Goal: Task Accomplishment & Management: Manage account settings

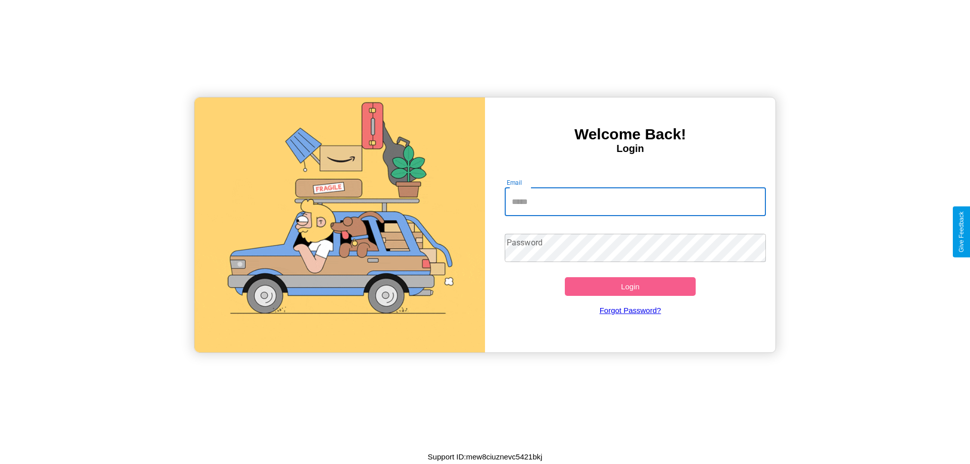
click at [635, 201] on input "Email" at bounding box center [635, 202] width 262 height 28
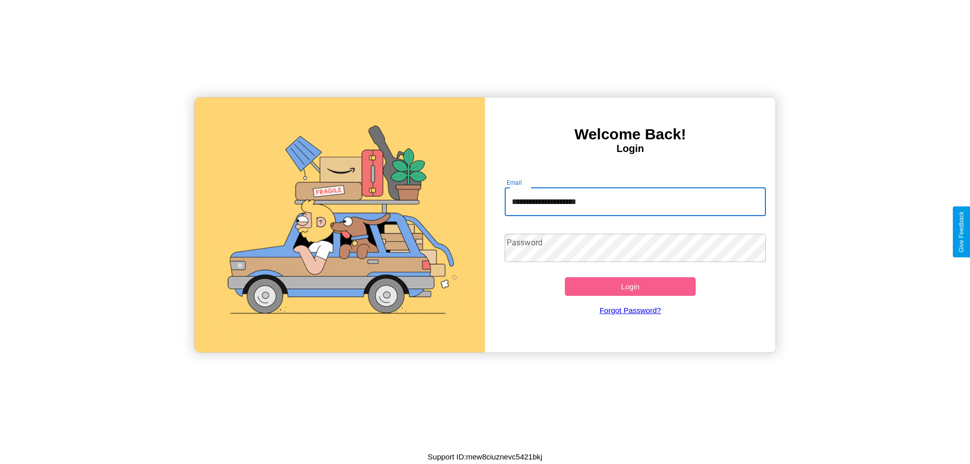
type input "**********"
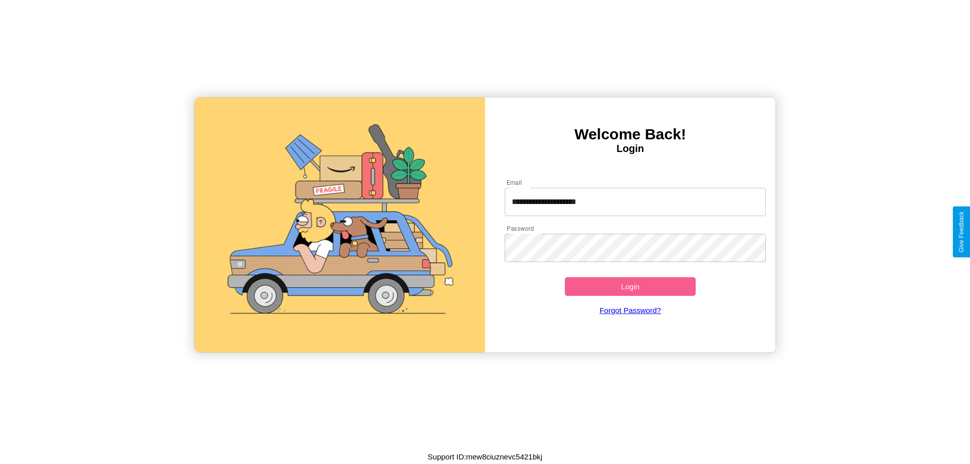
click at [630, 286] on button "Login" at bounding box center [630, 286] width 131 height 19
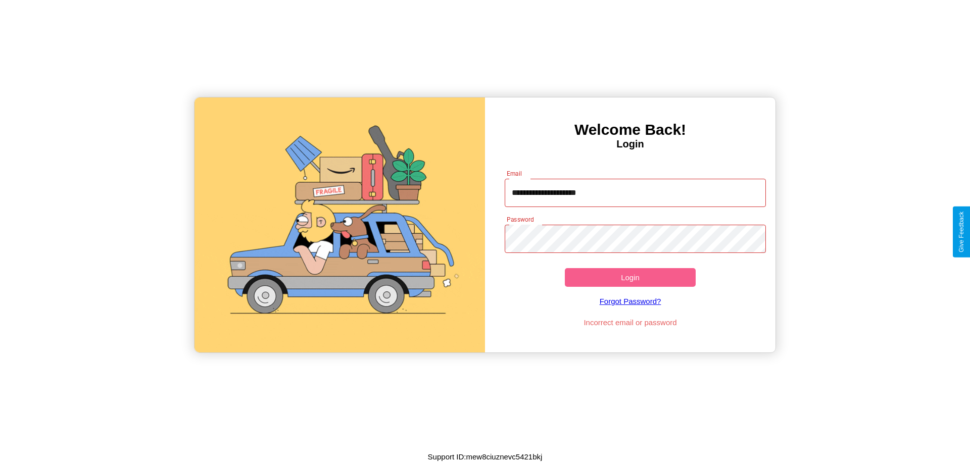
click at [630, 277] on button "Login" at bounding box center [630, 277] width 131 height 19
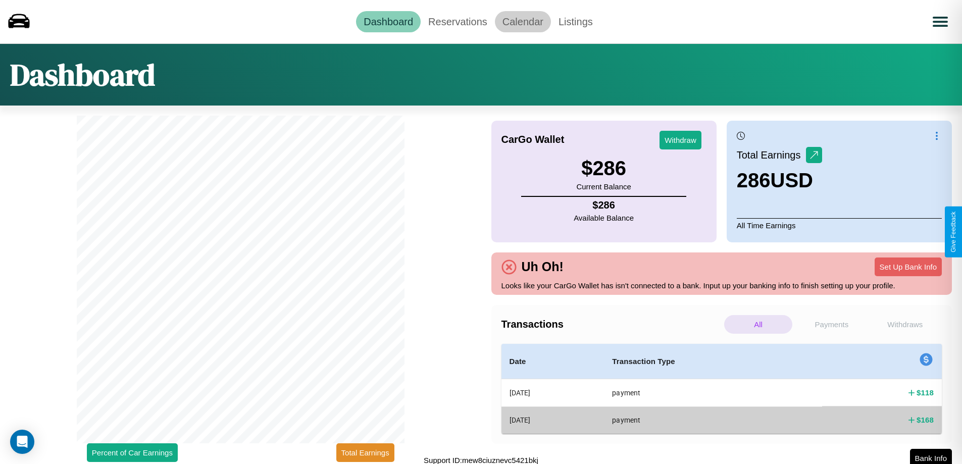
click at [523, 21] on link "Calendar" at bounding box center [523, 21] width 56 height 21
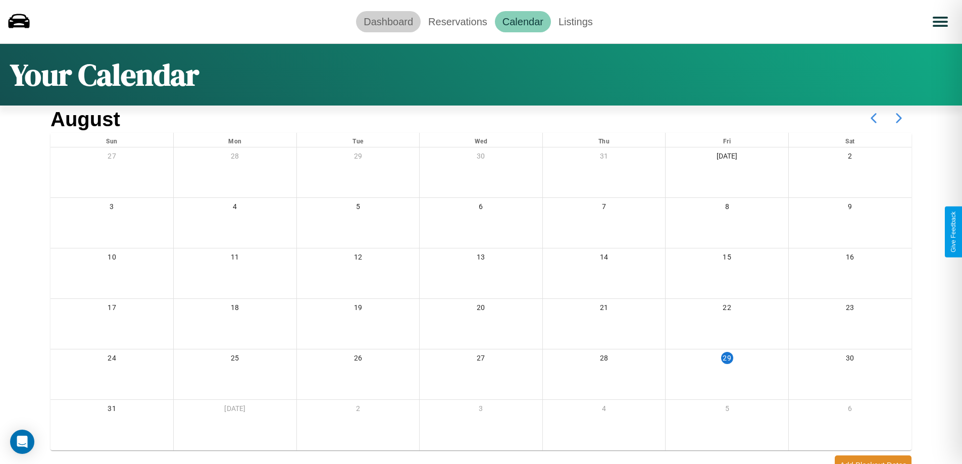
click at [388, 21] on link "Dashboard" at bounding box center [388, 21] width 65 height 21
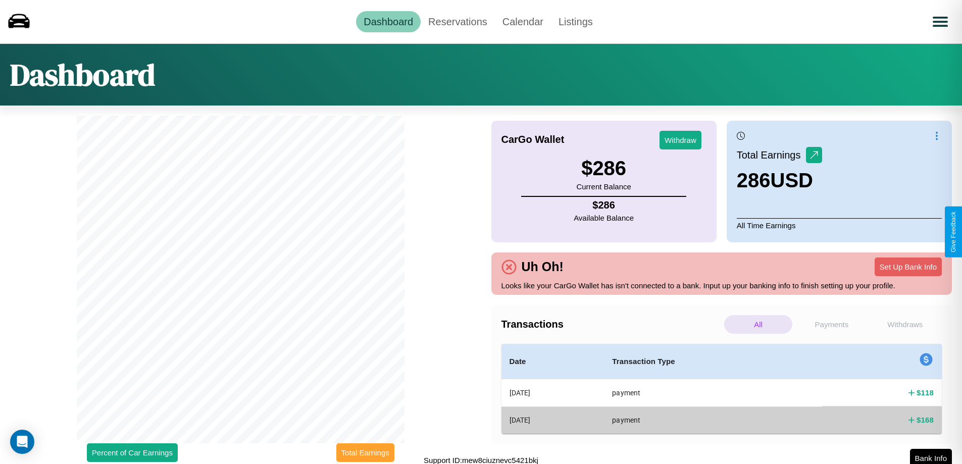
click at [365, 452] on button "Total Earnings" at bounding box center [365, 452] width 58 height 19
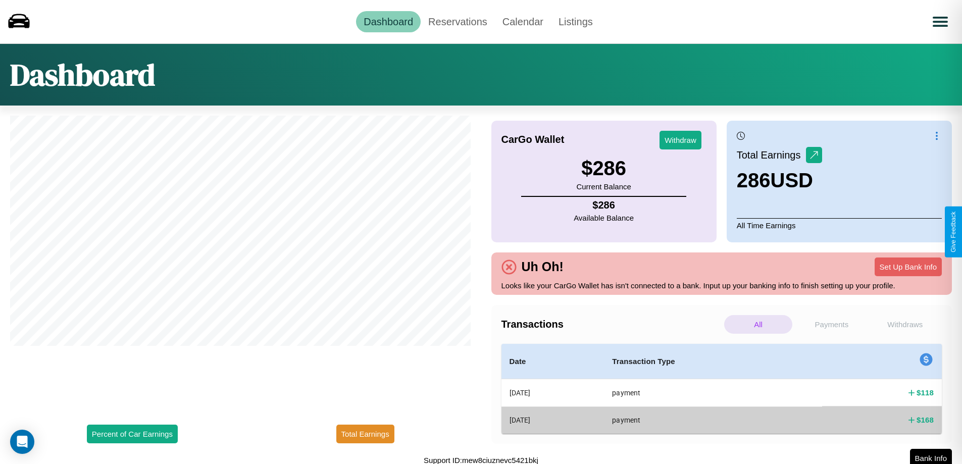
click at [831, 324] on p "Payments" at bounding box center [831, 324] width 68 height 19
click at [905, 324] on p "Withdraws" at bounding box center [905, 324] width 68 height 19
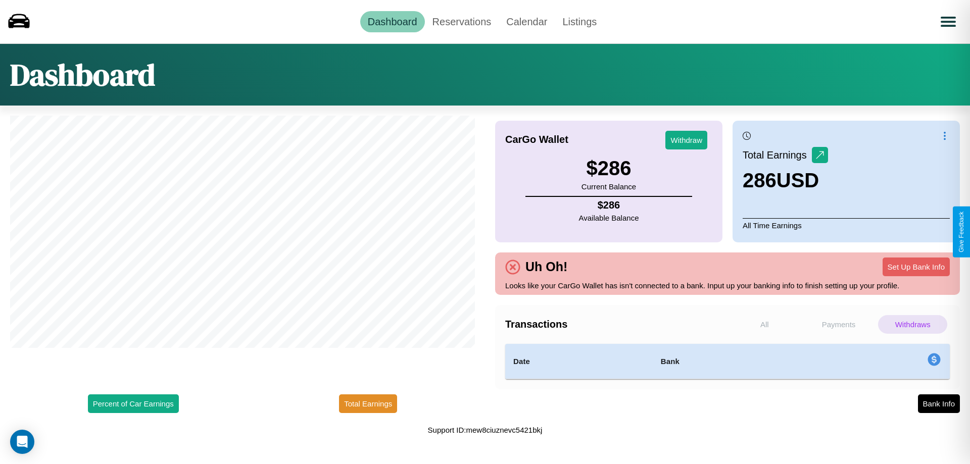
click at [838, 324] on p "Payments" at bounding box center [838, 324] width 69 height 19
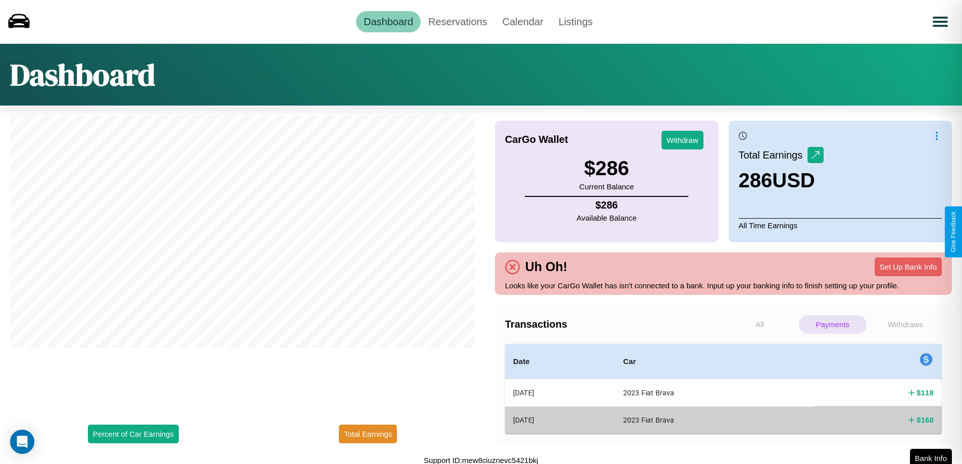
click at [905, 324] on p "Withdraws" at bounding box center [906, 324] width 68 height 19
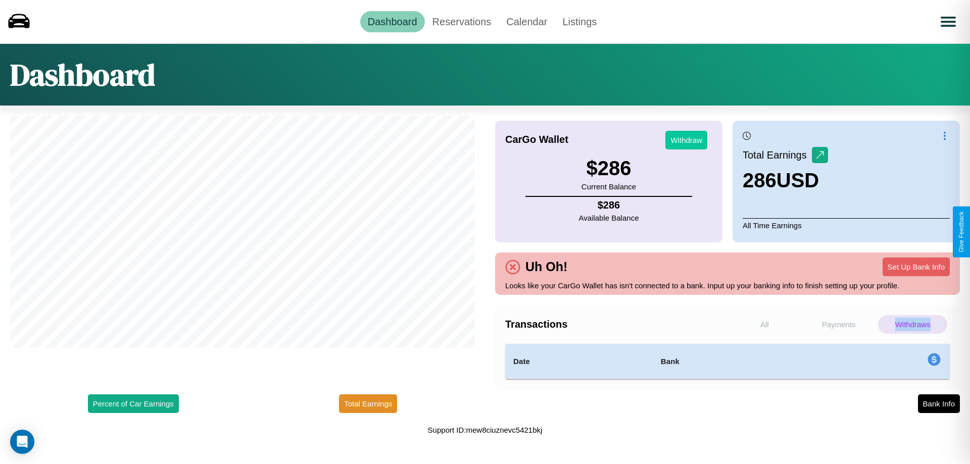
click at [686, 140] on button "Withdraw" at bounding box center [686, 140] width 42 height 19
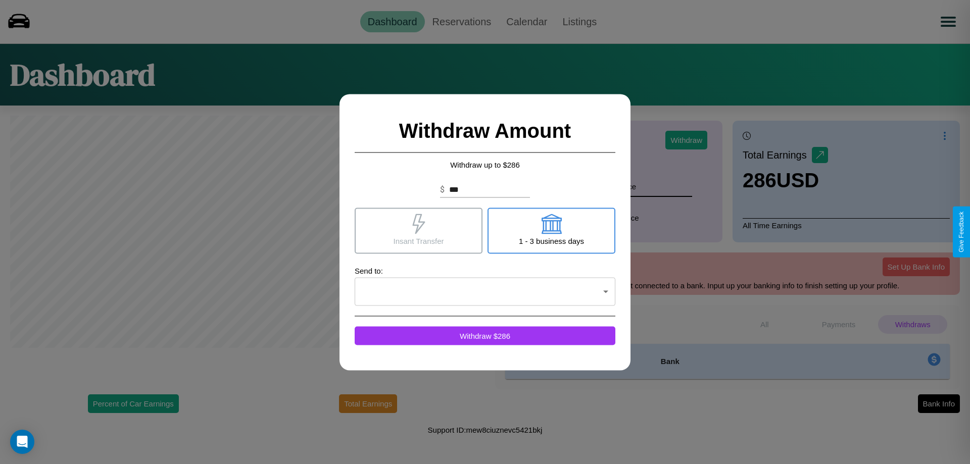
click at [551, 230] on icon at bounding box center [551, 224] width 20 height 20
click at [418, 230] on icon at bounding box center [418, 224] width 13 height 20
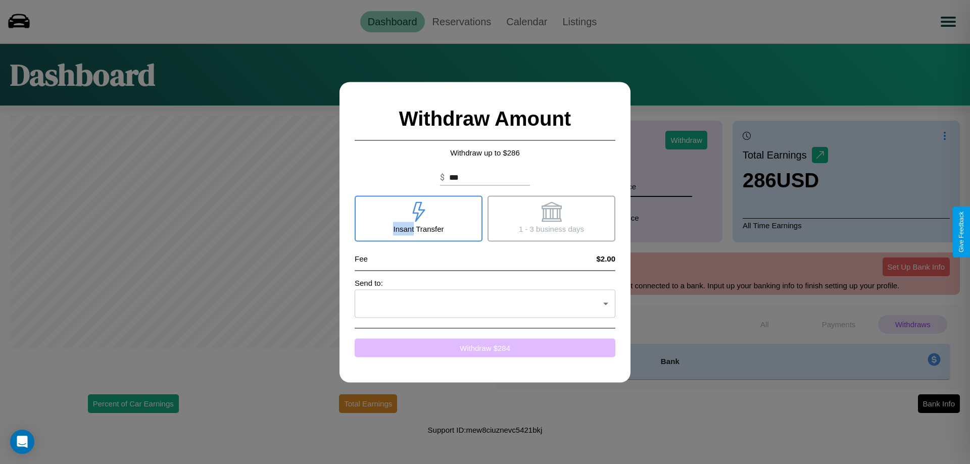
click at [485, 347] on button "Withdraw $ 284" at bounding box center [485, 347] width 261 height 19
